Goal: Task Accomplishment & Management: Use online tool/utility

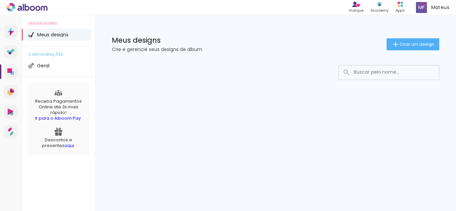
click at [415, 53] on div "Meus designs Crie e gerencie seus designs de álbum Criar um design" at bounding box center [275, 36] width 361 height 43
click at [415, 45] on span "Criar um design" at bounding box center [417, 44] width 35 height 4
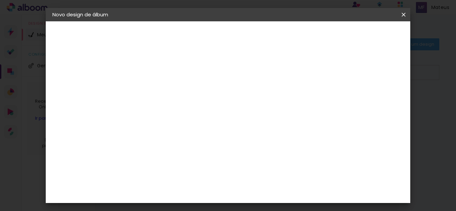
click at [162, 86] on input at bounding box center [162, 90] width 0 height 10
type input "PRISCILLA"
type paper-input "PRISCILLA"
click at [0, 0] on header "Informações Dê um título ao seu álbum. Avançar" at bounding box center [0, 0] width 0 height 0
click at [230, 31] on paper-button "Avançar" at bounding box center [213, 35] width 33 height 11
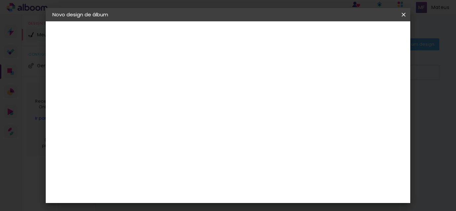
click at [287, 101] on paper-item "Tamanho Livre" at bounding box center [255, 101] width 64 height 15
click at [287, 31] on paper-button "Avançar" at bounding box center [270, 35] width 33 height 11
type input "1"
type paper-input "1"
click at [165, 79] on input "1" at bounding box center [157, 76] width 23 height 8
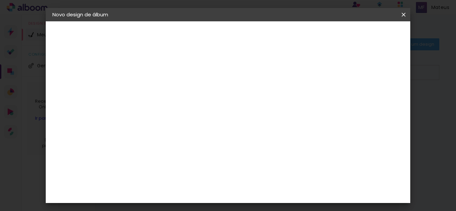
scroll to position [63, 0]
click at [146, 110] on input "30" at bounding box center [140, 109] width 17 height 10
type input "20"
type paper-input "20"
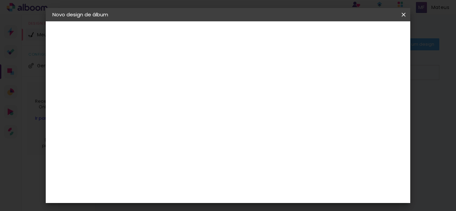
click at [263, 194] on input "60" at bounding box center [264, 191] width 17 height 10
click at [270, 191] on input "60" at bounding box center [264, 191] width 17 height 10
type input "40"
type paper-input "40"
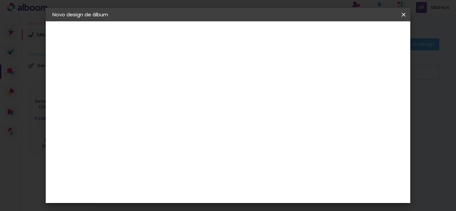
type input "4"
type paper-input "4"
click at [372, 96] on input "4" at bounding box center [370, 101] width 12 height 10
type input "3"
type paper-input "3"
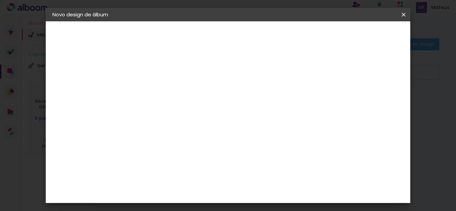
click at [374, 104] on input "3" at bounding box center [370, 101] width 12 height 10
click at [362, 34] on span "Iniciar design" at bounding box center [347, 35] width 30 height 5
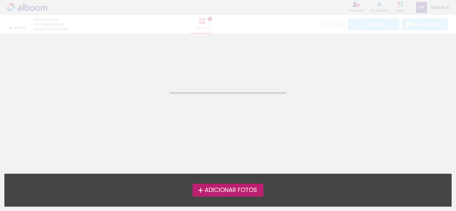
click at [222, 194] on span "Adicionar Fotos" at bounding box center [231, 191] width 52 height 6
click at [0, 0] on input "file" at bounding box center [0, 0] width 0 height 0
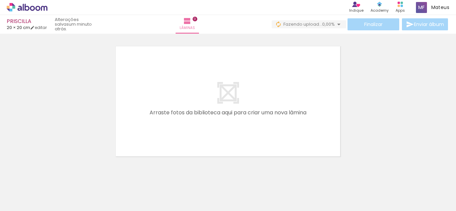
scroll to position [0, 101]
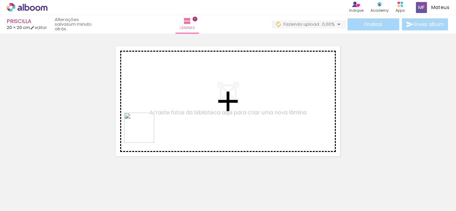
drag, startPoint x: 79, startPoint y: 190, endPoint x: 129, endPoint y: 179, distance: 50.7
click at [145, 133] on quentale-workspace at bounding box center [228, 105] width 456 height 211
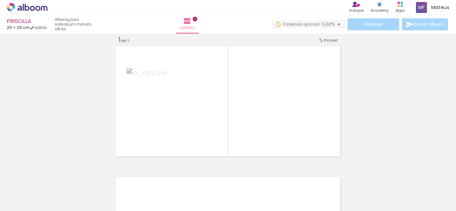
scroll to position [9, 0]
drag, startPoint x: 124, startPoint y: 178, endPoint x: 183, endPoint y: 92, distance: 104.5
click at [183, 92] on quentale-workspace at bounding box center [228, 105] width 456 height 211
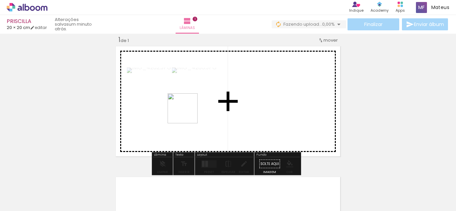
drag, startPoint x: 188, startPoint y: 114, endPoint x: 214, endPoint y: 96, distance: 31.5
click at [208, 92] on quentale-workspace at bounding box center [228, 105] width 456 height 211
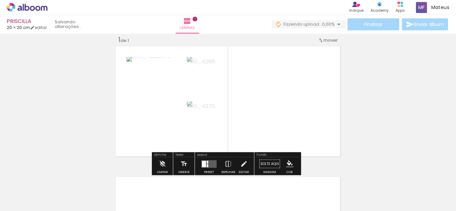
click at [203, 163] on div at bounding box center [204, 164] width 4 height 6
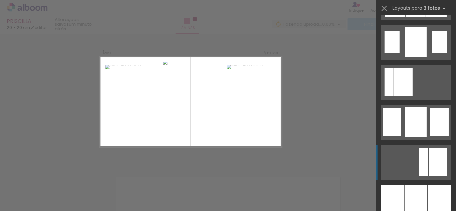
scroll to position [477, 0]
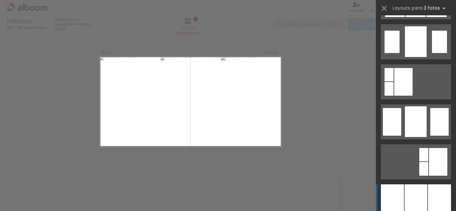
click at [411, 199] on div at bounding box center [416, 202] width 23 height 35
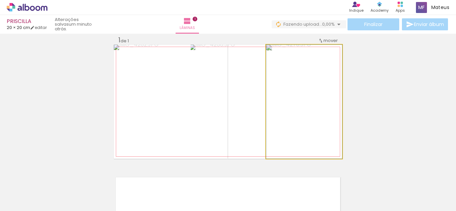
click at [287, 115] on quentale-photo at bounding box center [304, 102] width 76 height 114
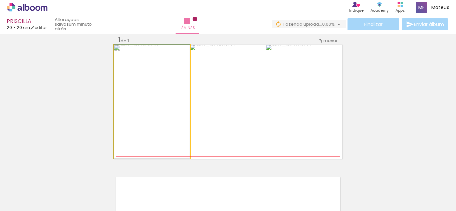
click at [154, 102] on quentale-photo at bounding box center [152, 102] width 76 height 114
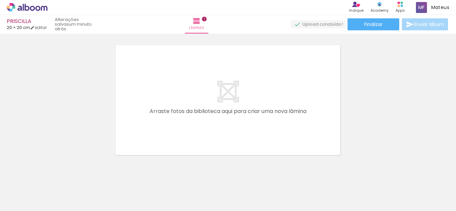
scroll to position [132, 0]
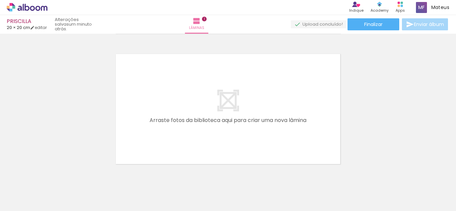
drag, startPoint x: 118, startPoint y: 190, endPoint x: 166, endPoint y: 112, distance: 92.0
click at [166, 112] on quentale-workspace at bounding box center [228, 105] width 456 height 211
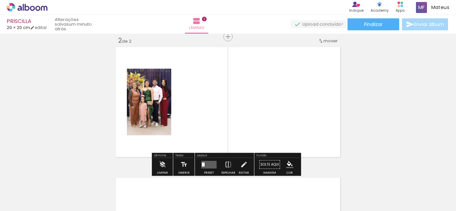
scroll to position [140, 0]
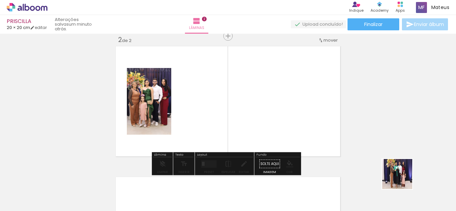
drag, startPoint x: 421, startPoint y: 194, endPoint x: 299, endPoint y: 107, distance: 149.6
click at [299, 107] on quentale-workspace at bounding box center [228, 105] width 456 height 211
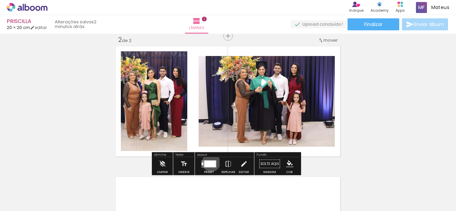
click at [210, 163] on div at bounding box center [210, 164] width 12 height 7
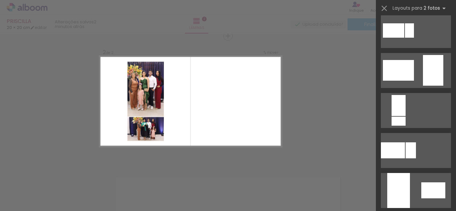
scroll to position [168, 0]
click at [326, 103] on div "Confirmar Cancelar" at bounding box center [228, 98] width 456 height 409
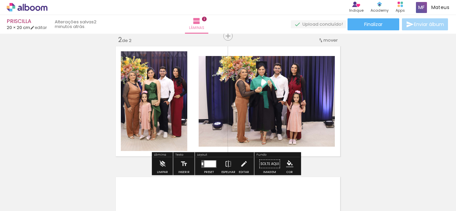
click at [206, 161] on div at bounding box center [210, 164] width 12 height 7
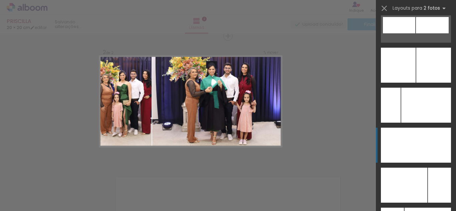
scroll to position [3022, 0]
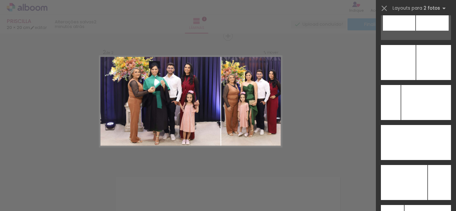
drag, startPoint x: 418, startPoint y: 180, endPoint x: 403, endPoint y: 174, distance: 16.2
click at [418, 180] on div at bounding box center [404, 182] width 46 height 35
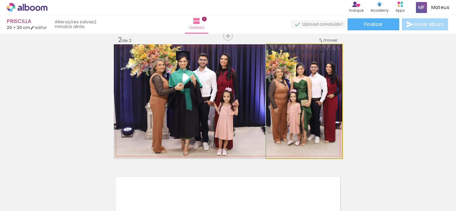
click at [303, 118] on quentale-photo at bounding box center [304, 101] width 76 height 114
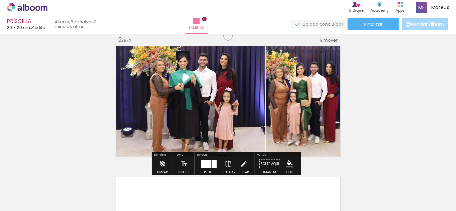
click at [237, 153] on div "Layout Preset Espelhar Editar" at bounding box center [224, 164] width 59 height 23
click at [238, 162] on paper-button "Editar" at bounding box center [244, 166] width 14 height 17
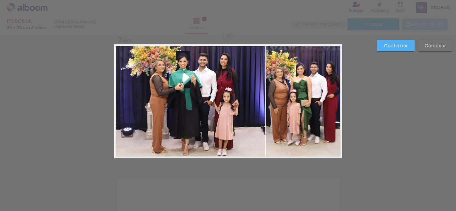
click at [230, 111] on quentale-photo at bounding box center [190, 101] width 152 height 114
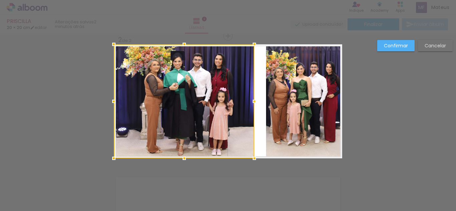
drag, startPoint x: 263, startPoint y: 100, endPoint x: 252, endPoint y: 106, distance: 12.6
click at [252, 106] on div at bounding box center [254, 101] width 13 height 13
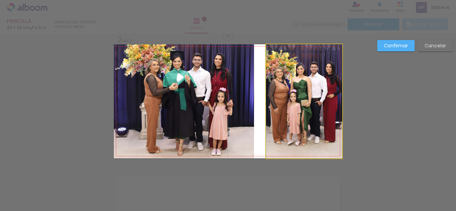
click at [280, 103] on quentale-photo at bounding box center [304, 101] width 76 height 114
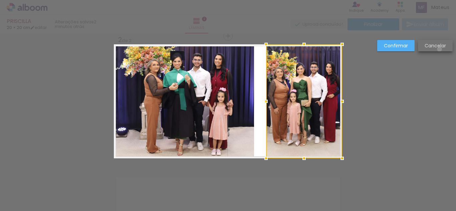
click at [440, 49] on paper-button "Cancelar" at bounding box center [435, 45] width 35 height 11
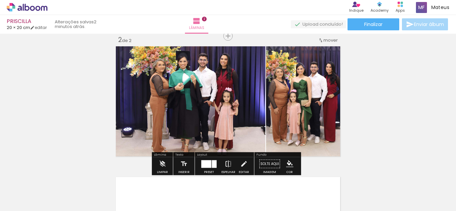
click at [228, 163] on iron-icon at bounding box center [228, 164] width 7 height 13
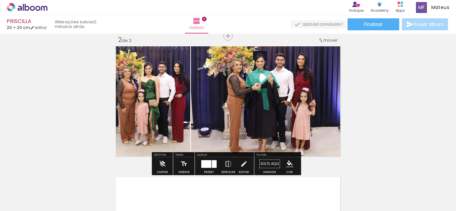
drag, startPoint x: 236, startPoint y: 159, endPoint x: 228, endPoint y: 146, distance: 15.0
click at [237, 159] on paper-button "Editar" at bounding box center [244, 166] width 14 height 17
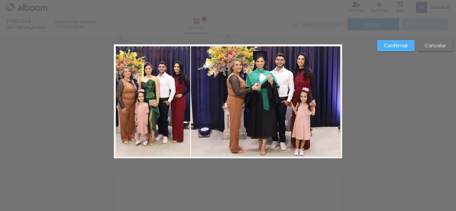
click at [203, 103] on quentale-photo at bounding box center [266, 101] width 151 height 114
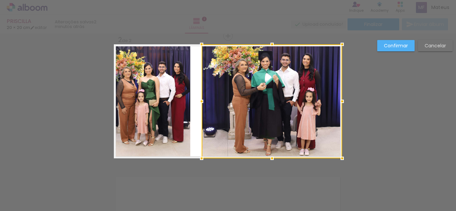
drag, startPoint x: 191, startPoint y: 101, endPoint x: 205, endPoint y: 103, distance: 13.8
click at [205, 103] on div at bounding box center [201, 101] width 13 height 13
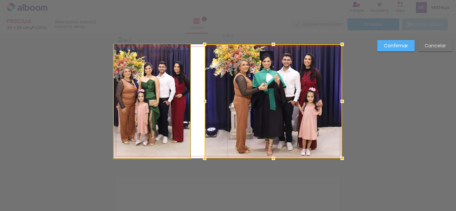
click at [179, 97] on quentale-photo at bounding box center [152, 101] width 77 height 114
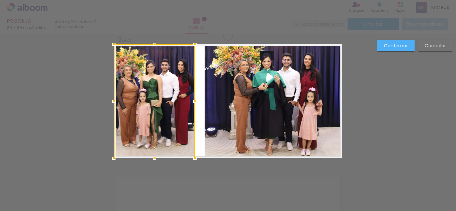
click at [193, 101] on div at bounding box center [194, 101] width 13 height 13
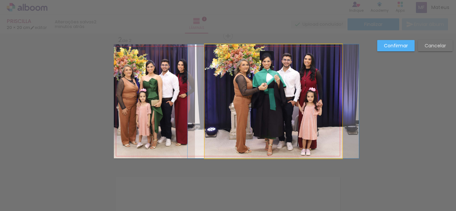
click at [220, 93] on quentale-photo at bounding box center [274, 101] width 138 height 114
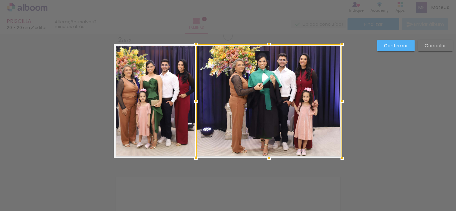
drag, startPoint x: 202, startPoint y: 99, endPoint x: 194, endPoint y: 103, distance: 9.9
click at [194, 103] on div at bounding box center [195, 101] width 13 height 13
click at [272, 77] on div at bounding box center [269, 101] width 146 height 114
click at [168, 84] on quentale-photo at bounding box center [154, 101] width 81 height 114
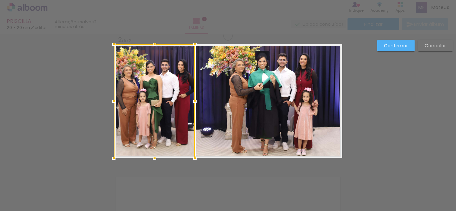
click at [381, 44] on paper-button "Confirmar" at bounding box center [396, 45] width 37 height 11
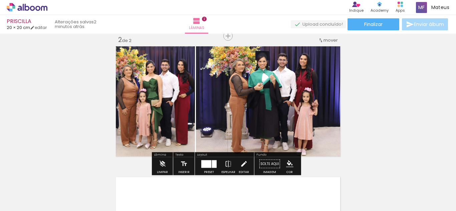
click at [245, 159] on iron-icon at bounding box center [243, 164] width 7 height 13
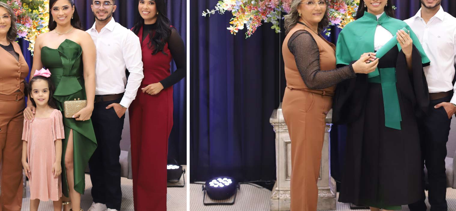
click at [197, 101] on quentale-photo at bounding box center [269, 101] width 146 height 114
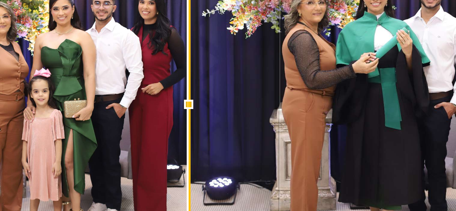
click at [194, 101] on div at bounding box center [195, 101] width 13 height 13
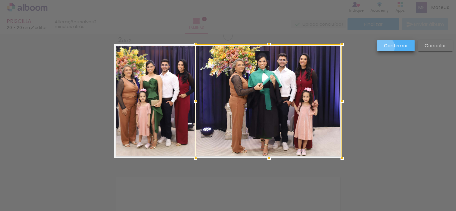
click at [0, 0] on slot "Confirmar" at bounding box center [0, 0] width 0 height 0
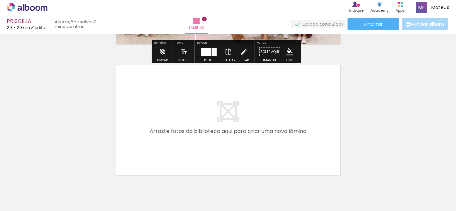
scroll to position [0, 124]
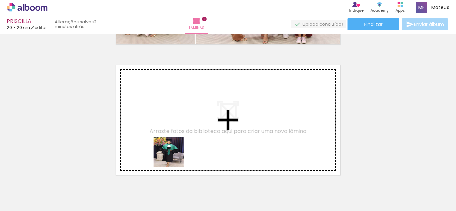
drag, startPoint x: 174, startPoint y: 158, endPoint x: 192, endPoint y: 174, distance: 24.8
click at [184, 137] on quentale-workspace at bounding box center [228, 105] width 456 height 211
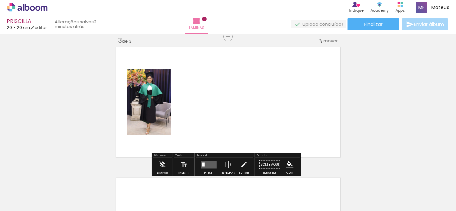
drag, startPoint x: 206, startPoint y: 186, endPoint x: 231, endPoint y: 166, distance: 31.9
click at [219, 125] on quentale-workspace at bounding box center [228, 105] width 456 height 211
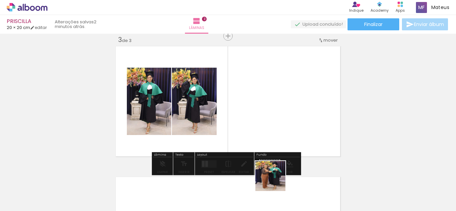
drag, startPoint x: 276, startPoint y: 181, endPoint x: 246, endPoint y: 131, distance: 58.4
click at [250, 120] on quentale-workspace at bounding box center [228, 105] width 456 height 211
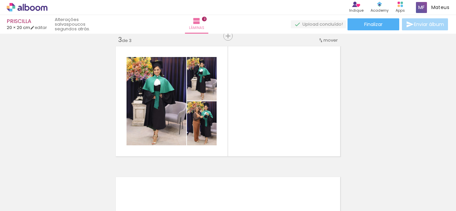
scroll to position [0, 0]
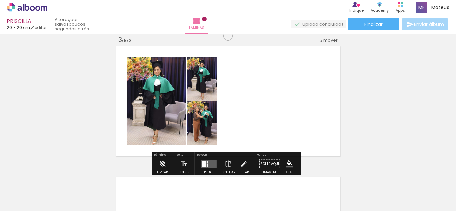
click at [241, 99] on quentale-layouter at bounding box center [228, 101] width 229 height 114
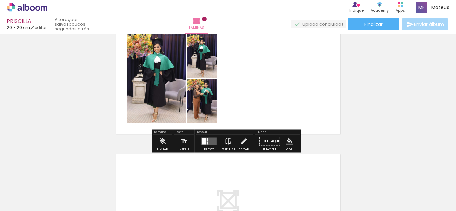
scroll to position [294, 0]
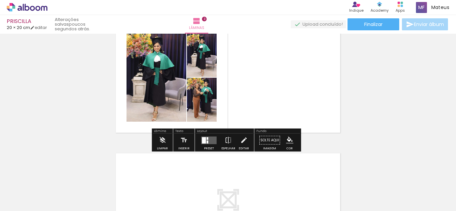
click at [208, 138] on quentale-layouter at bounding box center [208, 141] width 15 height 8
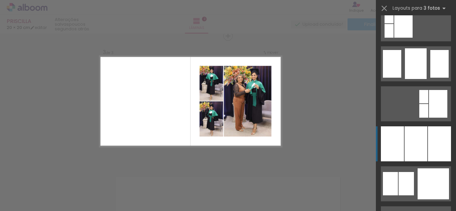
scroll to position [536, 0]
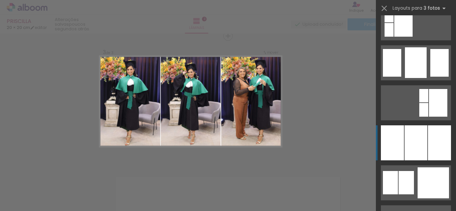
click at [413, 142] on div at bounding box center [416, 143] width 23 height 35
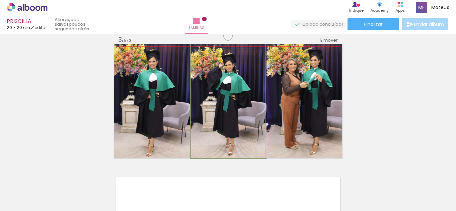
drag, startPoint x: 226, startPoint y: 120, endPoint x: 236, endPoint y: 119, distance: 9.7
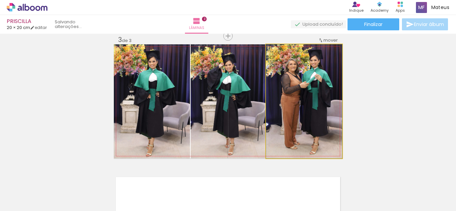
drag, startPoint x: 289, startPoint y: 109, endPoint x: 230, endPoint y: 109, distance: 59.1
click at [0, 0] on slot at bounding box center [0, 0] width 0 height 0
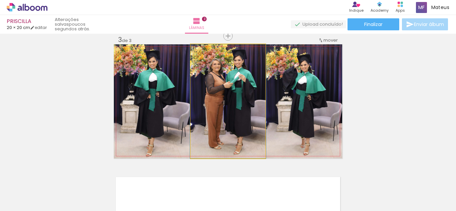
click at [238, 107] on quentale-photo at bounding box center [228, 101] width 75 height 114
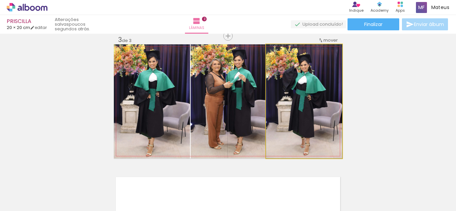
click at [292, 104] on quentale-photo at bounding box center [304, 101] width 76 height 114
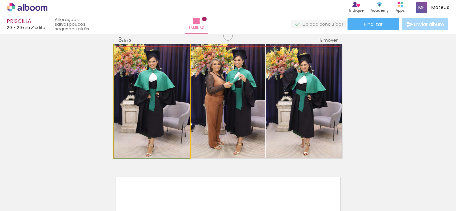
click at [163, 102] on quentale-photo at bounding box center [152, 101] width 76 height 114
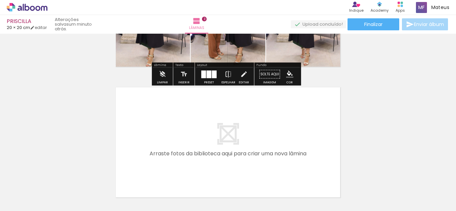
scroll to position [361, 0]
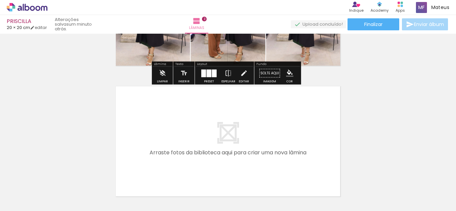
drag, startPoint x: 244, startPoint y: 179, endPoint x: 347, endPoint y: 203, distance: 105.9
click at [253, 146] on quentale-workspace at bounding box center [228, 105] width 456 height 211
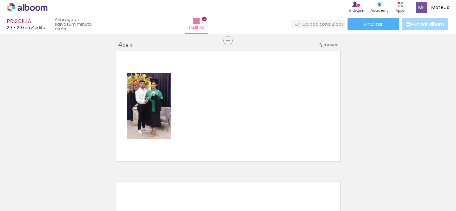
scroll to position [402, 0]
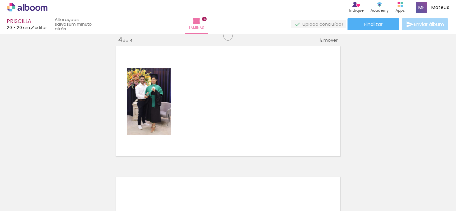
drag, startPoint x: 350, startPoint y: 192, endPoint x: 299, endPoint y: 145, distance: 69.5
click at [299, 145] on quentale-workspace at bounding box center [228, 105] width 456 height 211
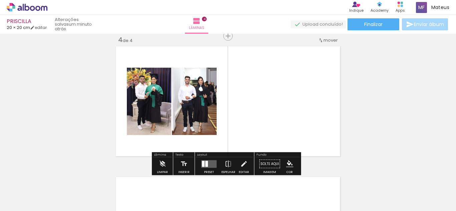
scroll to position [0, 0]
drag, startPoint x: 171, startPoint y: 135, endPoint x: 129, endPoint y: 170, distance: 55.7
click at [188, 121] on quentale-workspace at bounding box center [228, 105] width 456 height 211
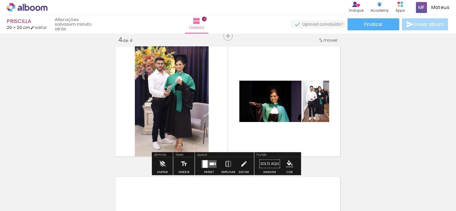
drag, startPoint x: 79, startPoint y: 184, endPoint x: 211, endPoint y: 113, distance: 149.9
click at [204, 91] on quentale-workspace at bounding box center [228, 105] width 456 height 211
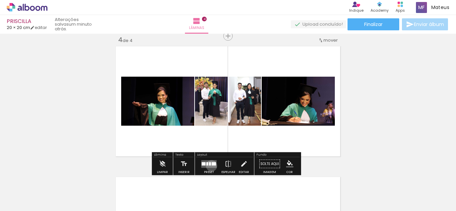
click at [210, 166] on quentale-layouter at bounding box center [208, 164] width 15 height 8
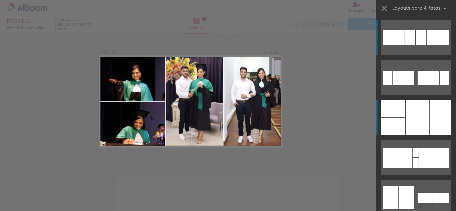
click at [425, 117] on div at bounding box center [417, 118] width 23 height 35
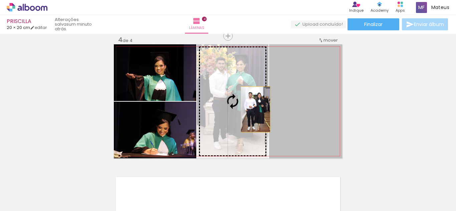
drag, startPoint x: 287, startPoint y: 112, endPoint x: 227, endPoint y: 109, distance: 59.6
click at [0, 0] on slot at bounding box center [0, 0] width 0 height 0
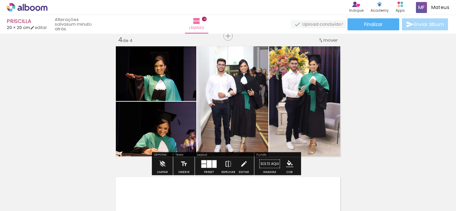
click at [227, 162] on iron-icon at bounding box center [228, 164] width 7 height 13
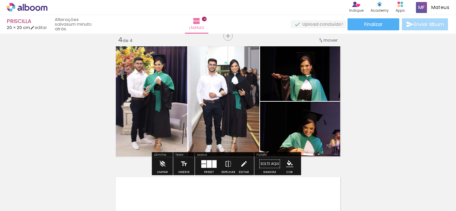
click at [156, 108] on quentale-photo at bounding box center [151, 101] width 74 height 114
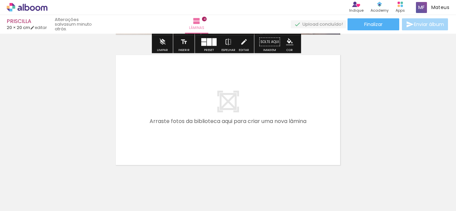
scroll to position [0, 124]
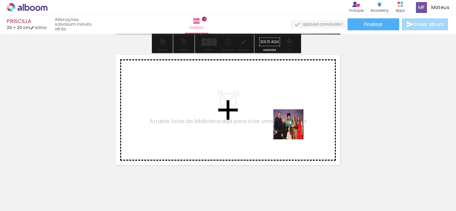
drag, startPoint x: 383, startPoint y: 192, endPoint x: 275, endPoint y: 124, distance: 128.4
click at [275, 124] on quentale-workspace at bounding box center [228, 105] width 456 height 211
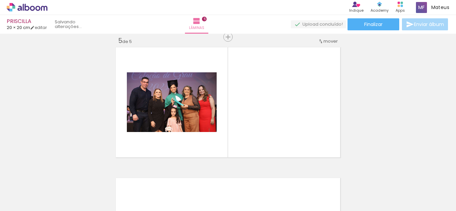
scroll to position [533, 0]
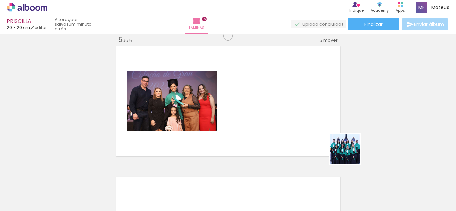
drag, startPoint x: 385, startPoint y: 168, endPoint x: 264, endPoint y: 136, distance: 124.7
click at [264, 136] on quentale-workspace at bounding box center [228, 105] width 456 height 211
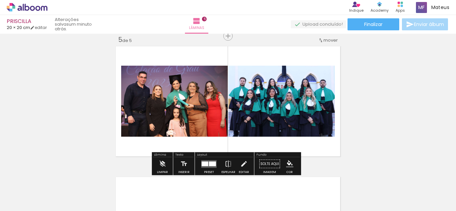
click at [207, 161] on quentale-layouter at bounding box center [208, 164] width 15 height 8
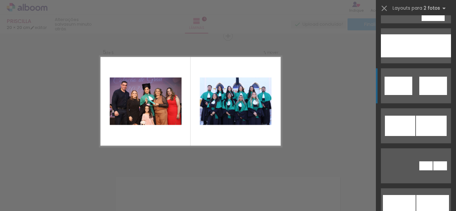
scroll to position [393, 0]
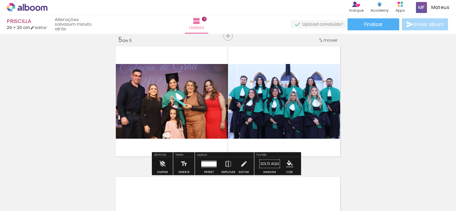
click at [279, 163] on paper-button "Solte aqui Imagem" at bounding box center [270, 166] width 24 height 17
click at [286, 163] on iron-icon "color picker" at bounding box center [289, 164] width 7 height 7
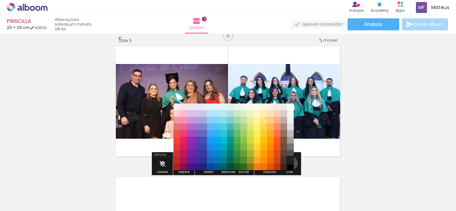
click at [289, 164] on paper-item "#212121" at bounding box center [290, 160] width 7 height 7
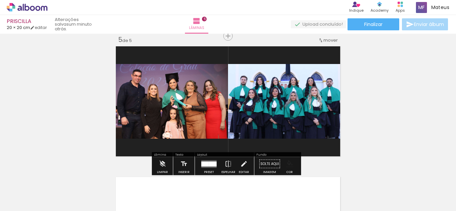
click at [288, 164] on iron-icon "color picker" at bounding box center [289, 164] width 7 height 7
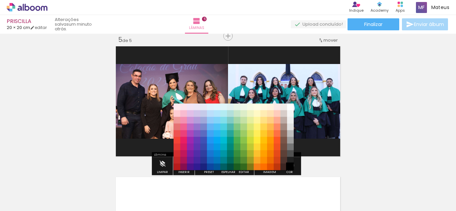
click at [289, 166] on paper-item "#000000" at bounding box center [290, 167] width 7 height 7
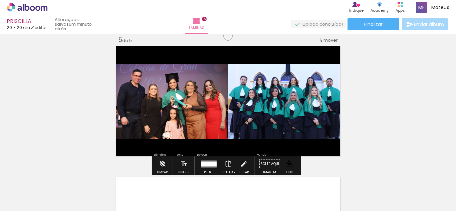
scroll to position [532, 0]
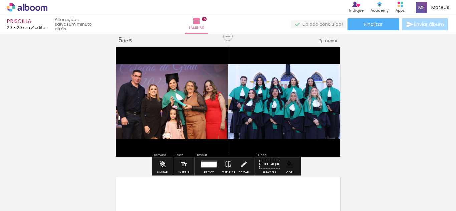
click at [212, 113] on quentale-photo at bounding box center [171, 101] width 114 height 75
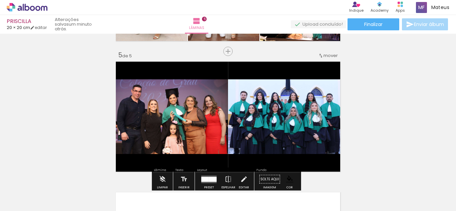
scroll to position [517, 0]
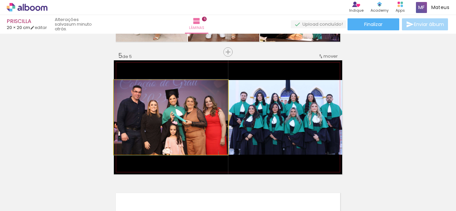
click at [213, 114] on quentale-photo at bounding box center [171, 117] width 114 height 75
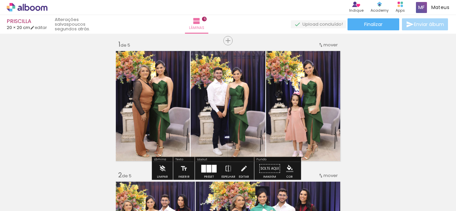
scroll to position [0, 0]
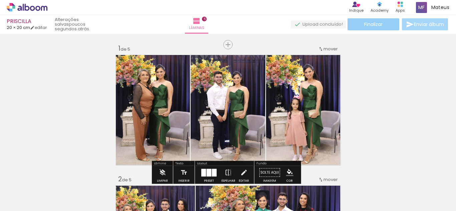
click at [381, 26] on span "Finalizar" at bounding box center [374, 24] width 18 height 5
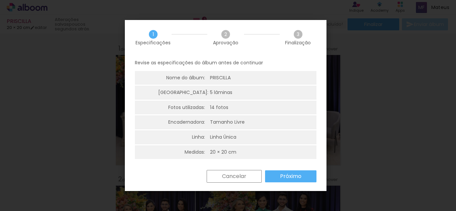
click at [277, 177] on paper-button "Próximo" at bounding box center [290, 177] width 51 height 12
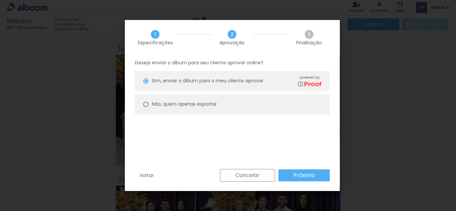
click at [148, 101] on paper-radio-button "Não, quero apenas exportar" at bounding box center [232, 105] width 195 height 20
type paper-radio-button "on"
click at [296, 184] on div "Voltar Cancelar Próximo" at bounding box center [232, 180] width 215 height 23
click at [0, 0] on slot "Próximo" at bounding box center [0, 0] width 0 height 0
type input "Alta, 300 DPI"
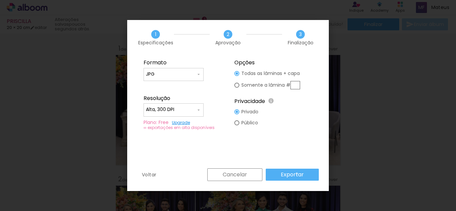
click at [0, 0] on slot "Exportar" at bounding box center [0, 0] width 0 height 0
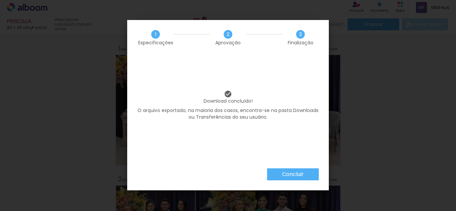
click at [313, 173] on paper-button "Concluir" at bounding box center [293, 175] width 52 height 12
